Goal: Information Seeking & Learning: Learn about a topic

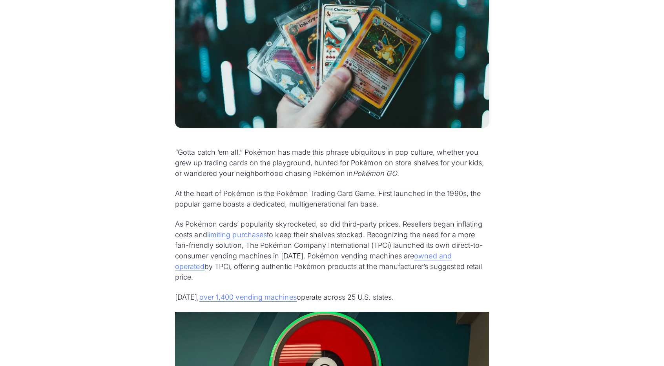
scroll to position [291, 0]
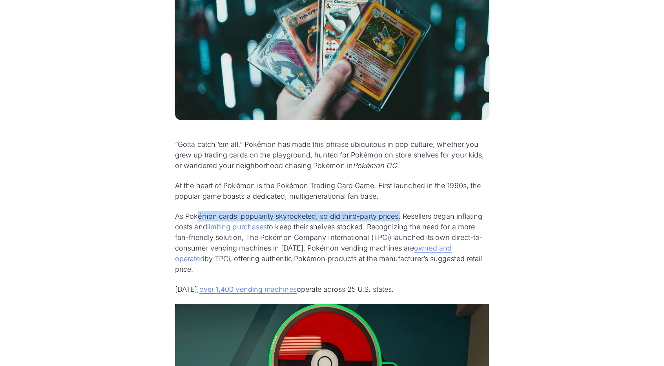
drag, startPoint x: 196, startPoint y: 218, endPoint x: 403, endPoint y: 218, distance: 206.9
click at [403, 218] on p "As Pokémon cards’ popularity skyrocketed, so did third-party prices. Resellers …" at bounding box center [332, 243] width 314 height 64
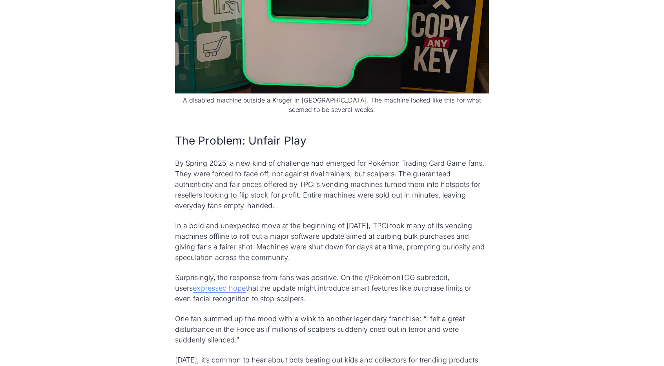
scroll to position [920, 0]
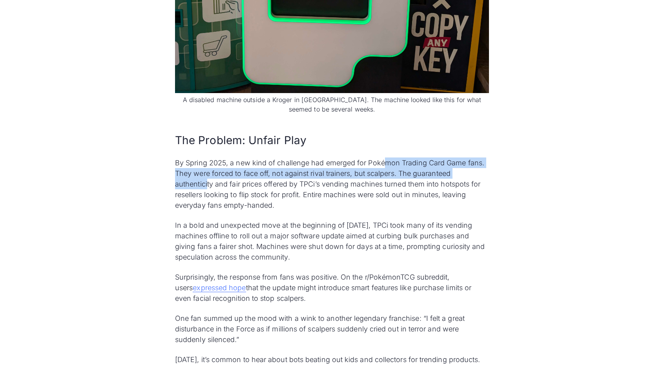
drag, startPoint x: 208, startPoint y: 171, endPoint x: 386, endPoint y: 151, distance: 179.8
click at [386, 157] on p "By Spring 2025, a new kind of challenge had emerged for Pokémon Trading Card Ga…" at bounding box center [332, 183] width 314 height 53
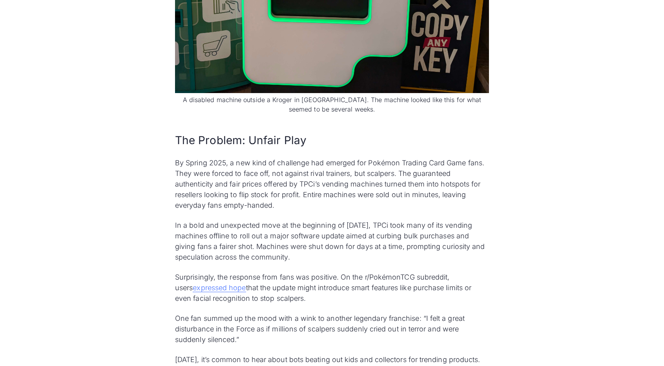
click at [316, 178] on p "By Spring 2025, a new kind of challenge had emerged for Pokémon Trading Card Ga…" at bounding box center [332, 183] width 314 height 53
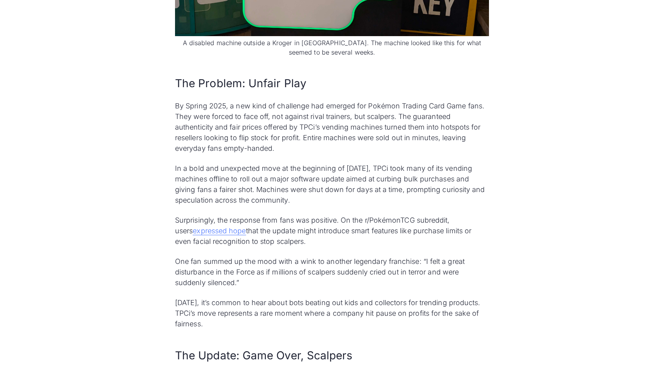
scroll to position [998, 0]
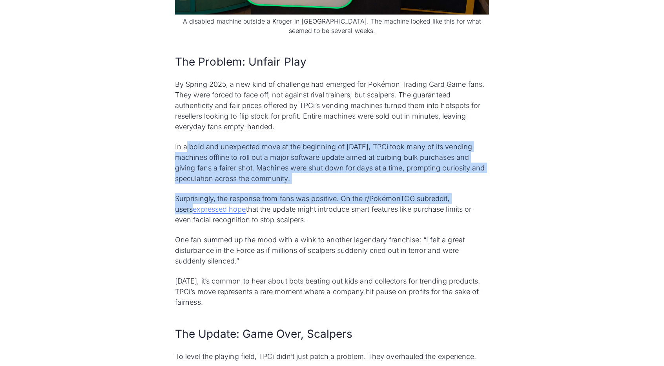
drag, startPoint x: 187, startPoint y: 135, endPoint x: 496, endPoint y: 174, distance: 311.4
click at [383, 167] on p "In a bold and unexpected move at the beginning of [DATE], TPCi took many of its…" at bounding box center [332, 162] width 314 height 42
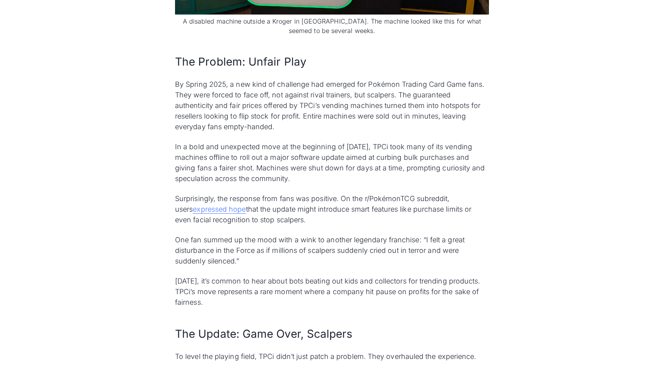
drag, startPoint x: 255, startPoint y: 192, endPoint x: 333, endPoint y: 210, distance: 80.1
click at [333, 210] on p "Surprisingly, the response from fans was positive. On the r/PokémonTCG subreddi…" at bounding box center [332, 209] width 314 height 32
click at [313, 213] on p "Surprisingly, the response from fans was positive. On the r/PokémonTCG subreddi…" at bounding box center [332, 209] width 314 height 32
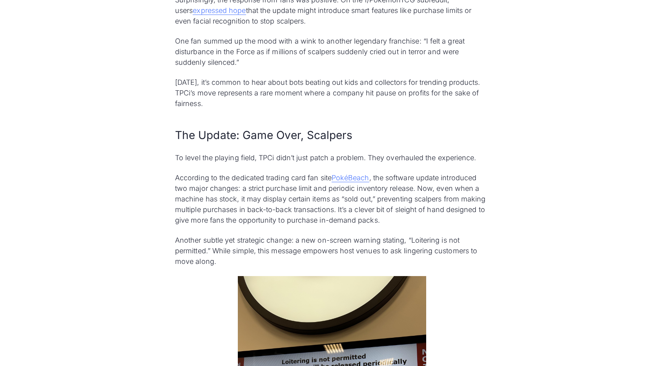
scroll to position [1234, 0]
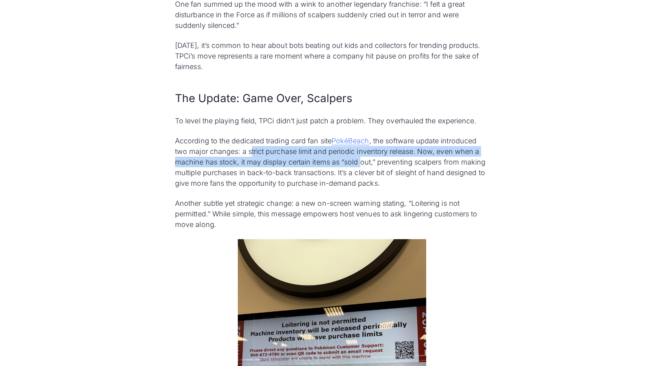
drag, startPoint x: 251, startPoint y: 143, endPoint x: 373, endPoint y: 155, distance: 122.3
click at [362, 152] on p "According to the dedicated trading card fan site PokéBeach , the software updat…" at bounding box center [332, 161] width 314 height 53
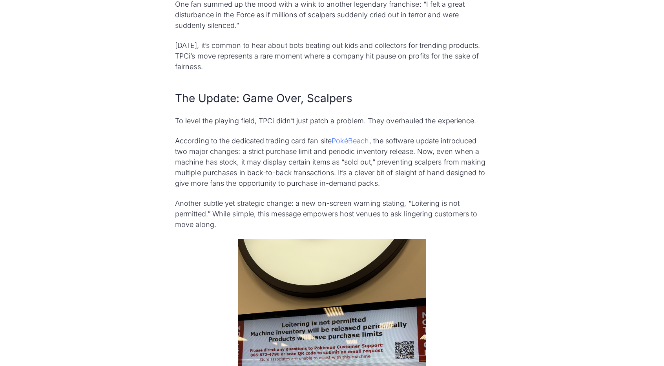
click at [388, 155] on p "According to the dedicated trading card fan site PokéBeach , the software updat…" at bounding box center [332, 161] width 314 height 53
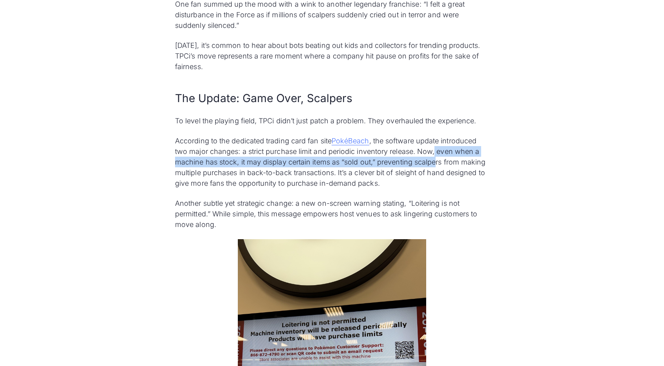
drag, startPoint x: 436, startPoint y: 141, endPoint x: 436, endPoint y: 153, distance: 11.4
click at [436, 153] on p "According to the dedicated trading card fan site PokéBeach , the software updat…" at bounding box center [332, 161] width 314 height 53
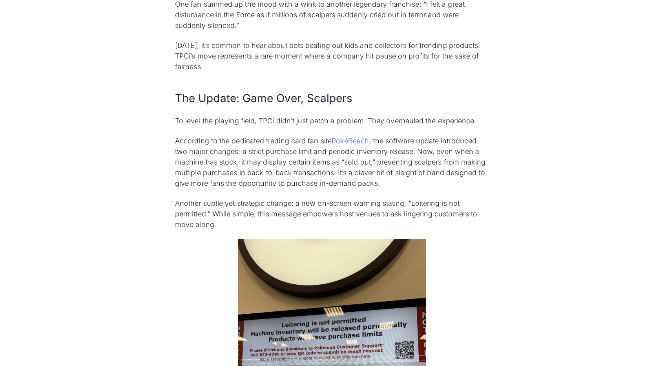
click at [377, 167] on p "According to the dedicated trading card fan site PokéBeach , the software updat…" at bounding box center [332, 161] width 314 height 53
drag, startPoint x: 227, startPoint y: 168, endPoint x: 368, endPoint y: 163, distance: 141.4
click at [368, 163] on p "According to the dedicated trading card fan site PokéBeach , the software updat…" at bounding box center [332, 161] width 314 height 53
click at [331, 171] on p "According to the dedicated trading card fan site PokéBeach , the software updat…" at bounding box center [332, 161] width 314 height 53
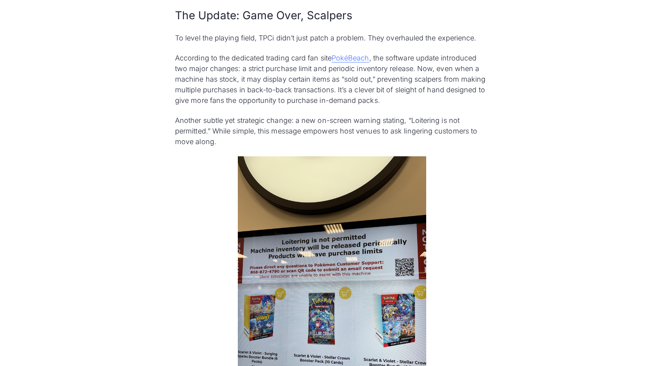
scroll to position [1351, 0]
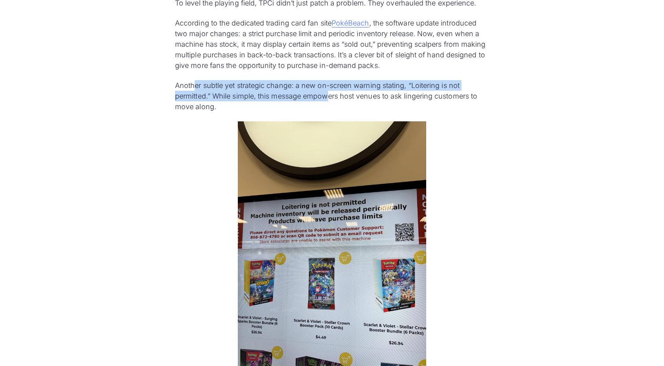
drag, startPoint x: 199, startPoint y: 73, endPoint x: 330, endPoint y: 90, distance: 131.4
click at [330, 90] on p "Another subtle yet strategic change: a new on-screen warning stating, “Loiterin…" at bounding box center [332, 96] width 314 height 32
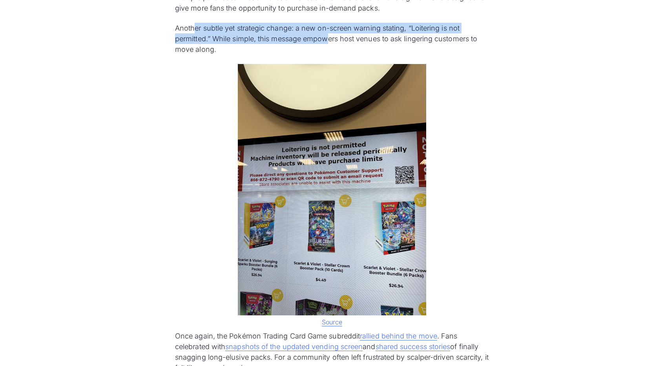
scroll to position [1430, 0]
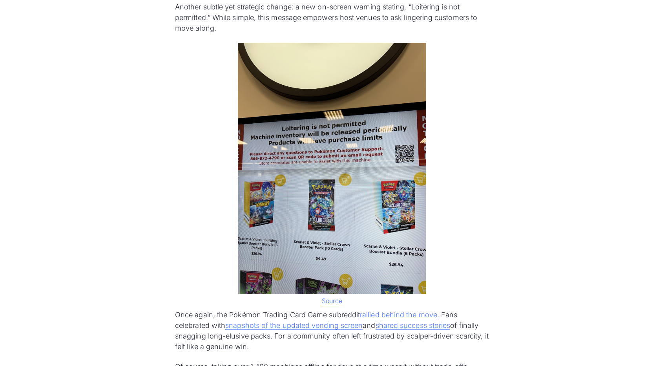
click at [482, 169] on div "“Gotta catch ‘em all.” Pokémon has made this phrase ubiquitous in pop culture, …" at bounding box center [332, 16] width 314 height 2033
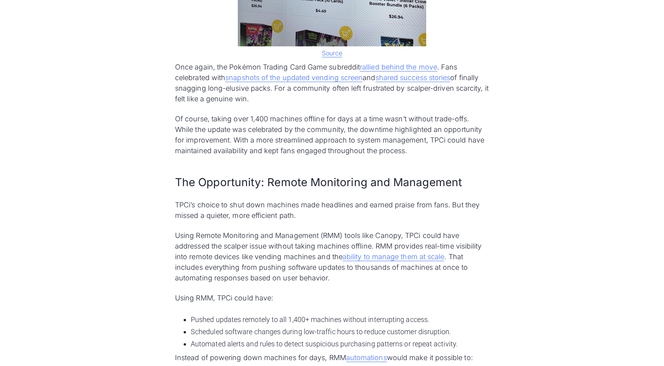
scroll to position [1705, 0]
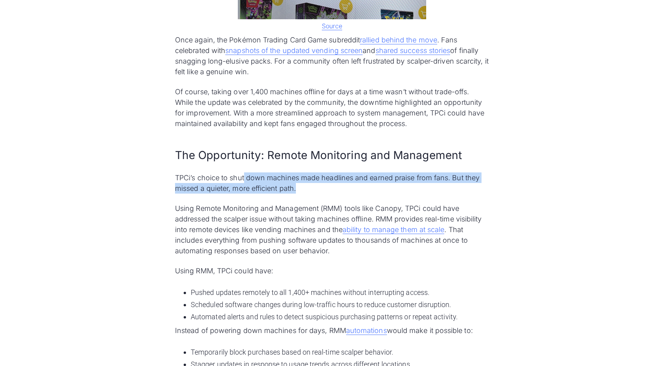
drag, startPoint x: 244, startPoint y: 172, endPoint x: 383, endPoint y: 174, distance: 139.0
click at [383, 174] on p "TPCi’s choice to shut down machines made headlines and earned praise from fans.…" at bounding box center [332, 182] width 314 height 21
click at [387, 181] on p "TPCi’s choice to shut down machines made headlines and earned praise from fans.…" at bounding box center [332, 182] width 314 height 21
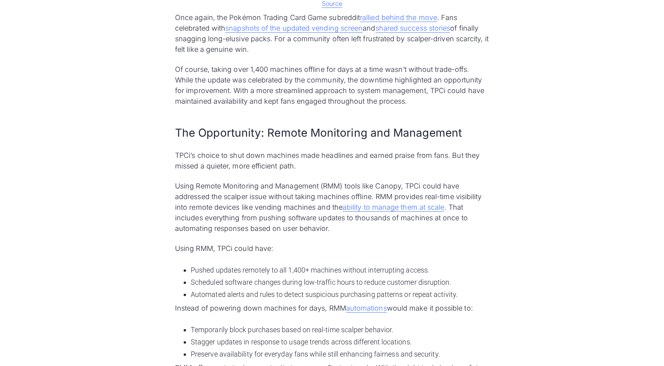
scroll to position [1744, 0]
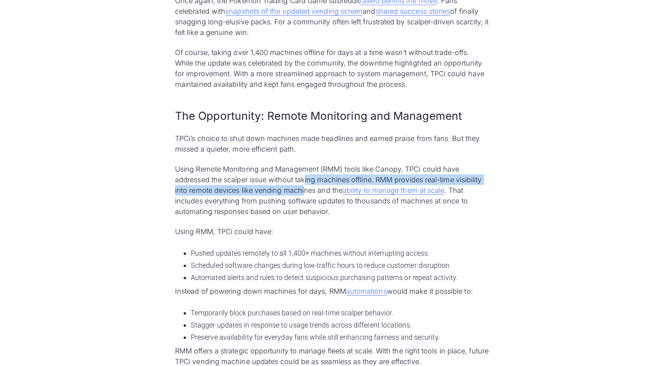
drag, startPoint x: 307, startPoint y: 169, endPoint x: 305, endPoint y: 179, distance: 10.3
click at [305, 179] on p "Using Remote Monitoring and Management (RMM) tools like Canopy, TPCi could have…" at bounding box center [332, 190] width 314 height 53
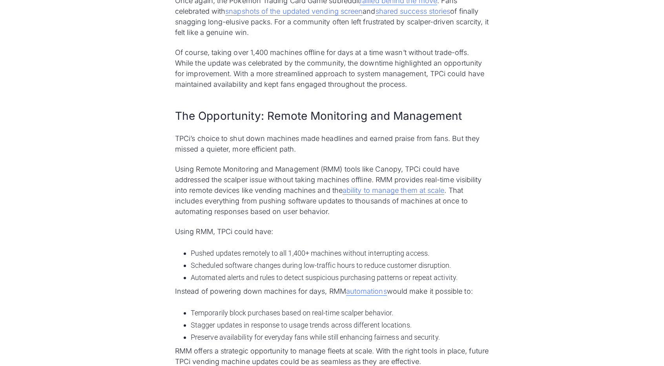
click at [313, 197] on p "Using Remote Monitoring and Management (RMM) tools like Canopy, TPCi could have…" at bounding box center [332, 190] width 314 height 53
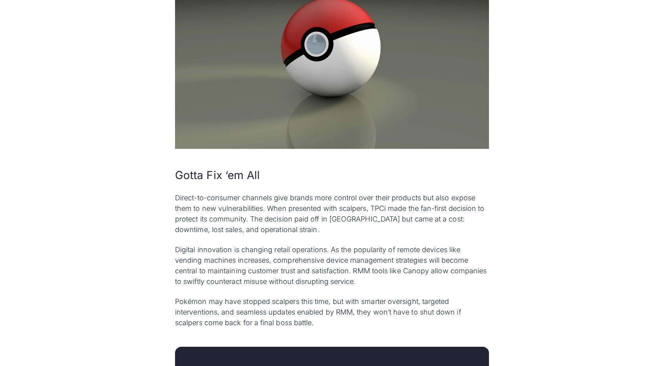
scroll to position [2176, 0]
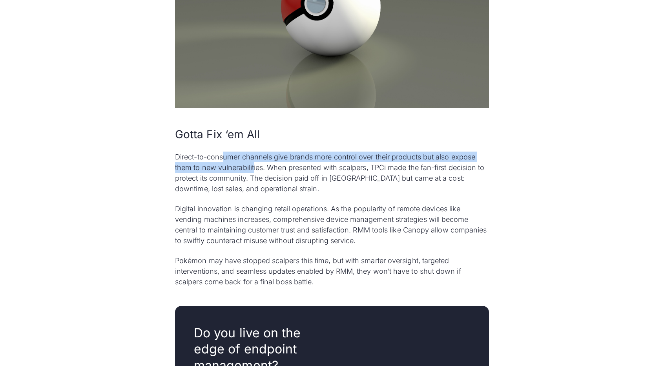
drag, startPoint x: 225, startPoint y: 148, endPoint x: 254, endPoint y: 155, distance: 30.8
click at [254, 155] on p "Direct-to-consumer channels give brands more control over their products but al…" at bounding box center [332, 173] width 314 height 42
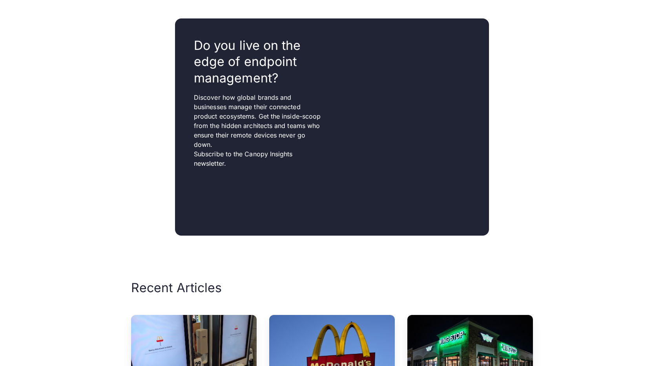
scroll to position [2569, 0]
